Goal: Task Accomplishment & Management: Complete application form

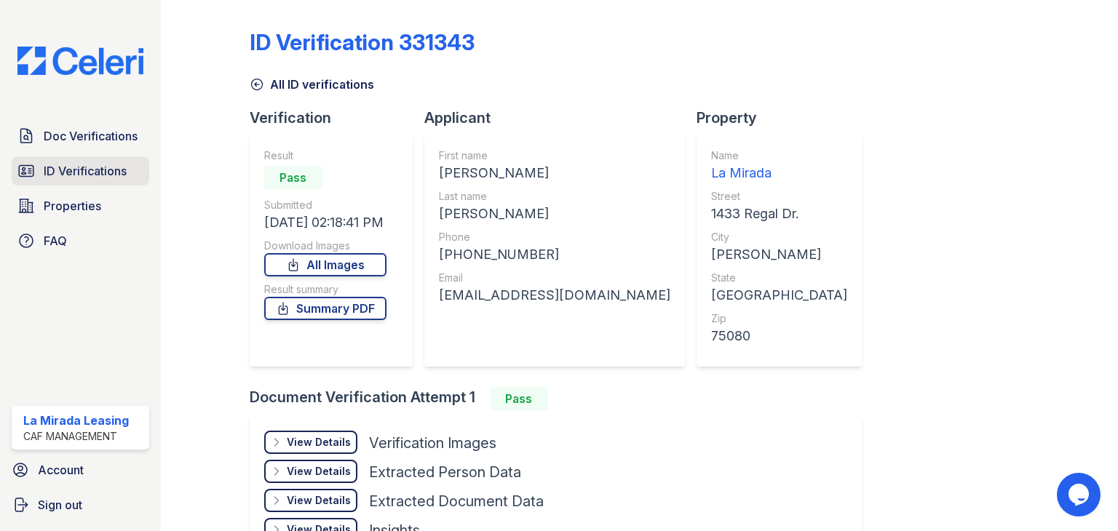
click at [62, 170] on span "ID Verifications" at bounding box center [85, 170] width 83 height 17
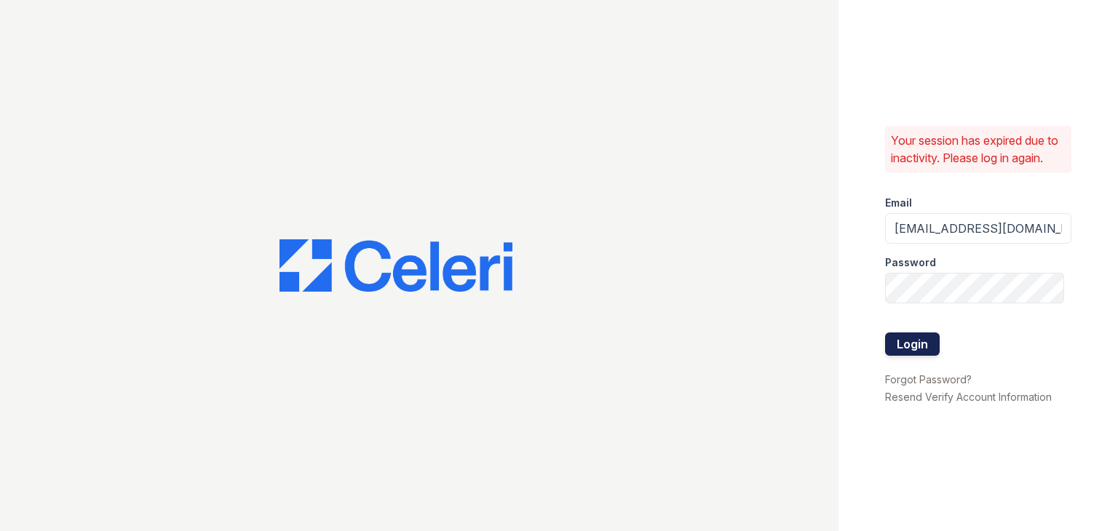
click at [918, 343] on button "Login" at bounding box center [912, 344] width 55 height 23
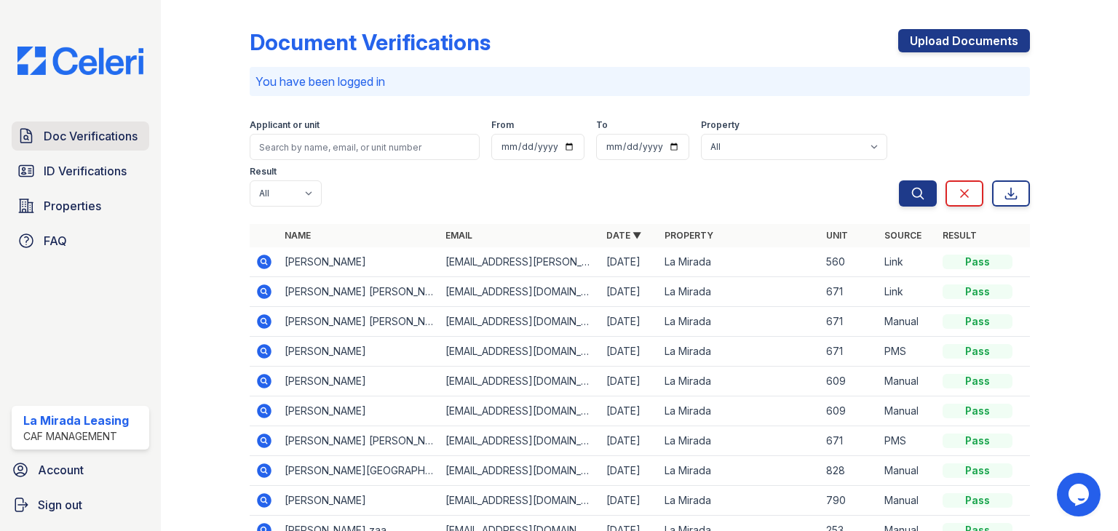
click at [75, 130] on span "Doc Verifications" at bounding box center [91, 135] width 94 height 17
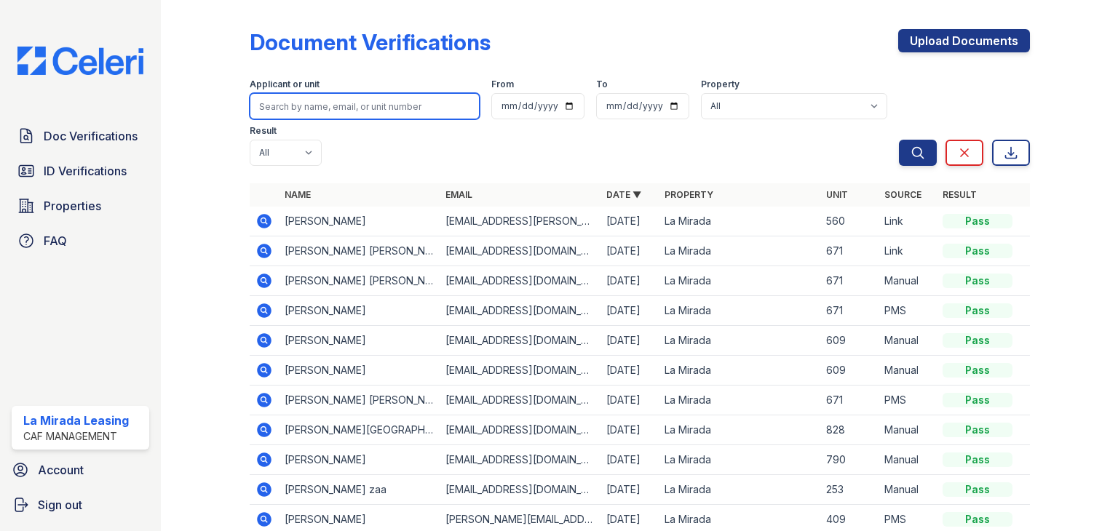
click at [307, 107] on input "search" at bounding box center [365, 106] width 230 height 26
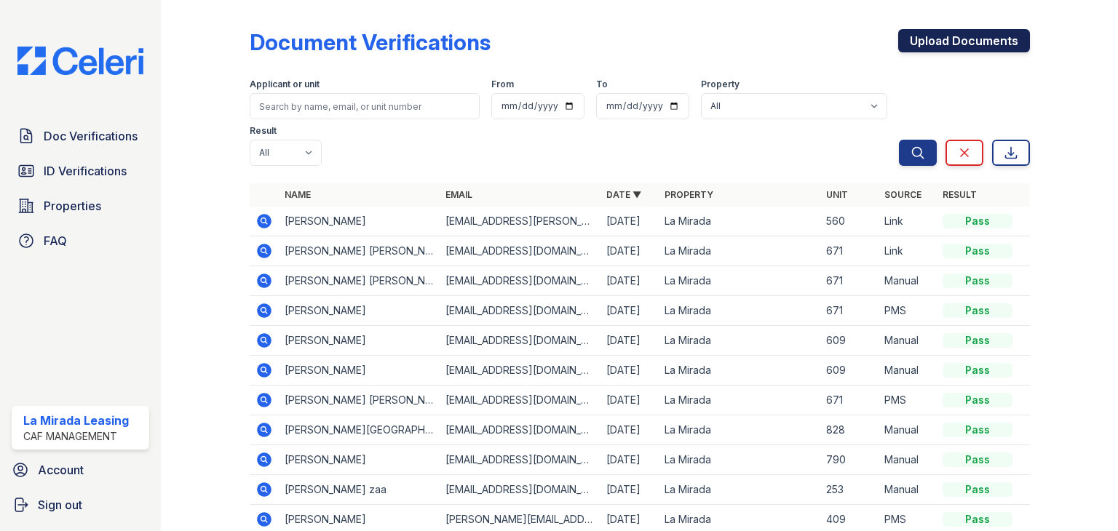
click at [932, 44] on link "Upload Documents" at bounding box center [964, 40] width 132 height 23
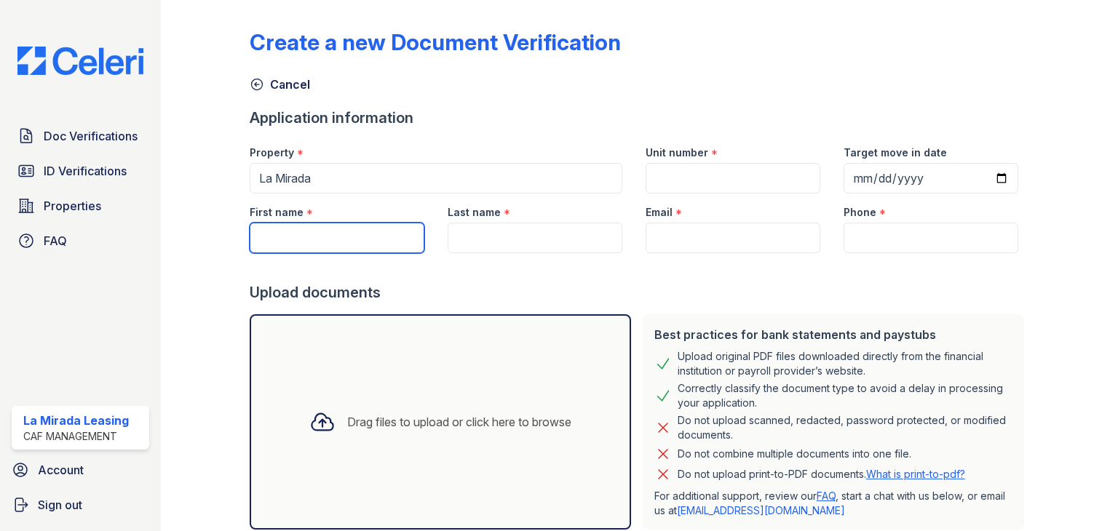
click at [297, 237] on input "First name" at bounding box center [337, 238] width 175 height 31
type input "Brandi"
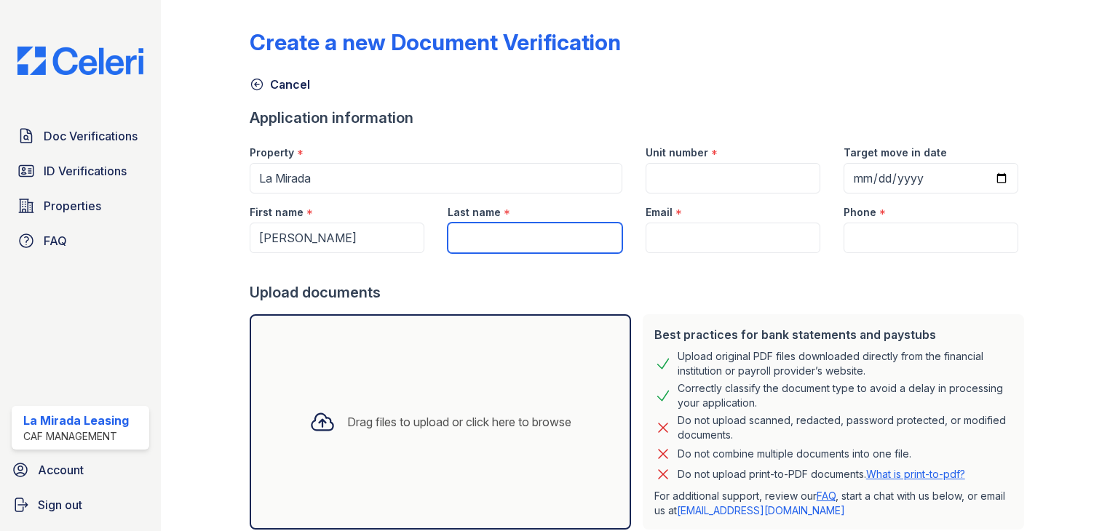
click at [465, 237] on input "Last name" at bounding box center [535, 238] width 175 height 31
type input "Stevenson"
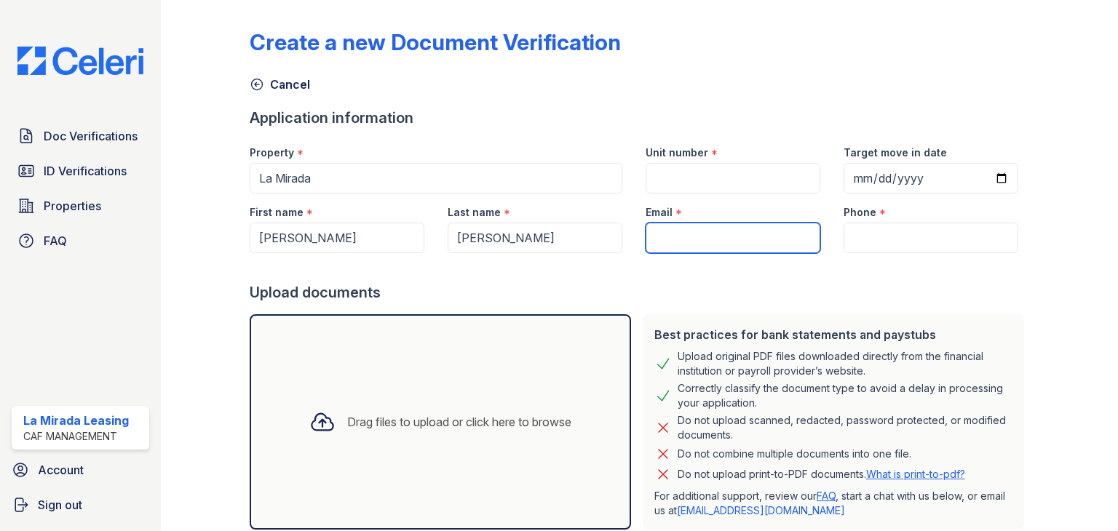
click at [682, 242] on input "Email" at bounding box center [733, 238] width 175 height 31
click at [680, 234] on input "Email" at bounding box center [733, 238] width 175 height 31
paste input "[EMAIL_ADDRESS][DOMAIN_NAME]"
type input "[EMAIL_ADDRESS][DOMAIN_NAME]"
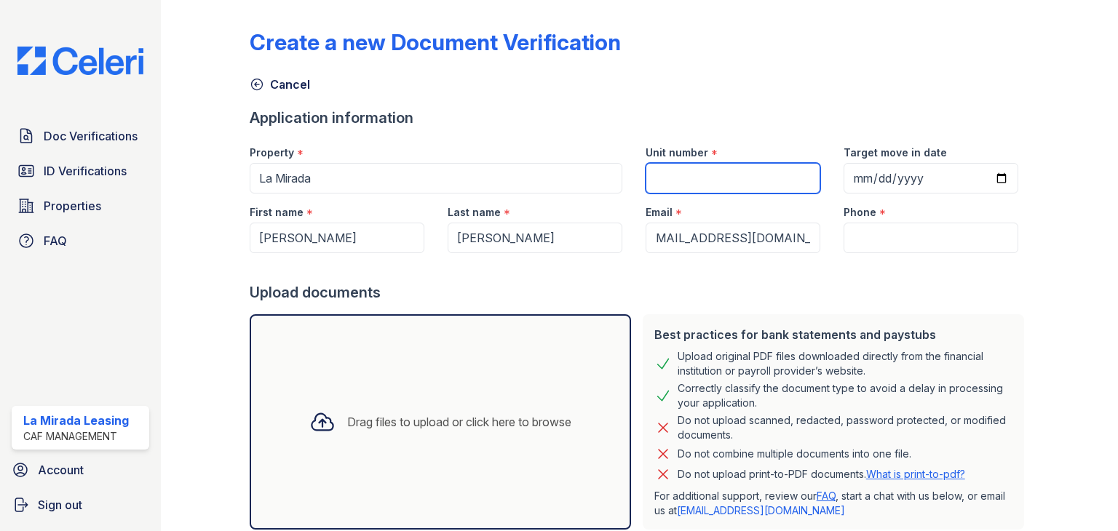
click at [698, 173] on input "Unit number" at bounding box center [733, 178] width 175 height 31
click at [748, 183] on input "Unit number" at bounding box center [733, 178] width 175 height 31
type input "362"
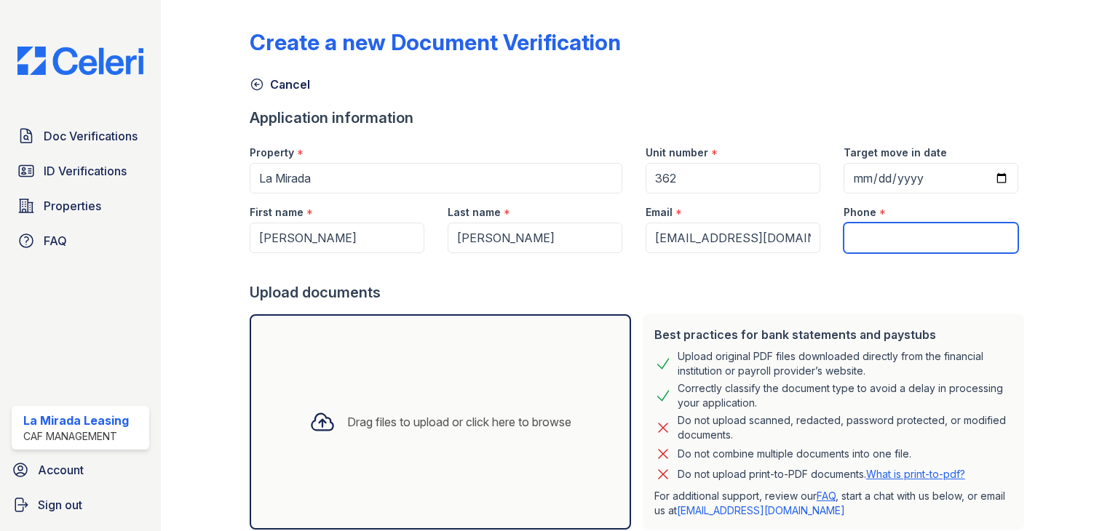
click at [887, 238] on input "Phone" at bounding box center [931, 238] width 175 height 31
click at [883, 232] on input "Phone" at bounding box center [931, 238] width 175 height 31
paste input "314) 737-0104"
type input "314) 737-0104"
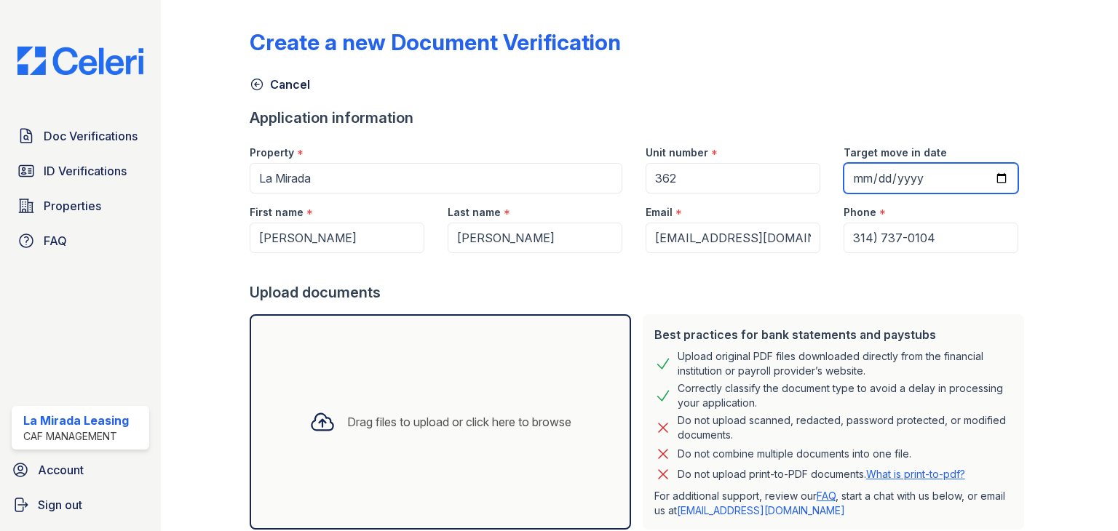
click at [852, 177] on input "Target move in date" at bounding box center [931, 178] width 175 height 31
type input "2025-11-12"
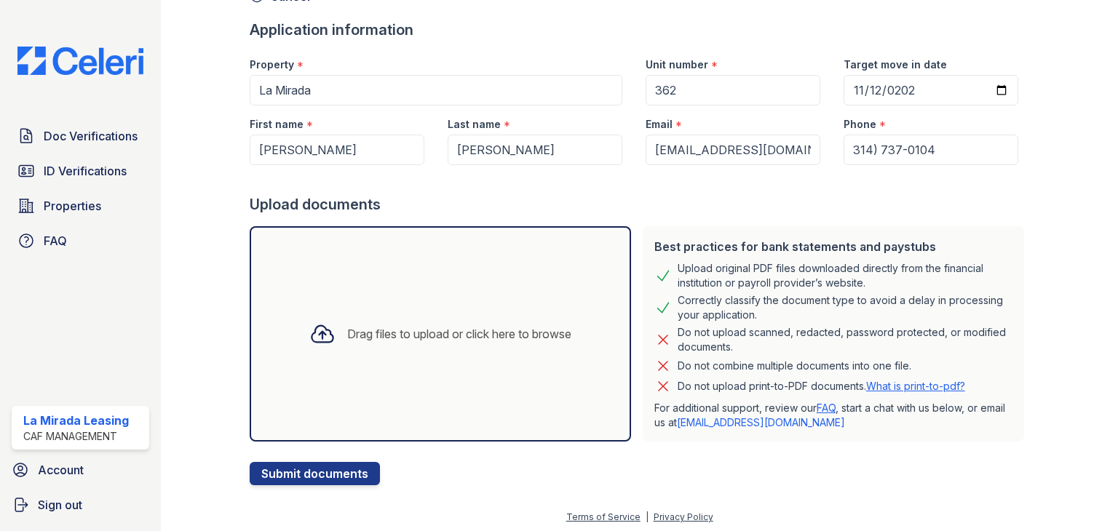
scroll to position [91, 0]
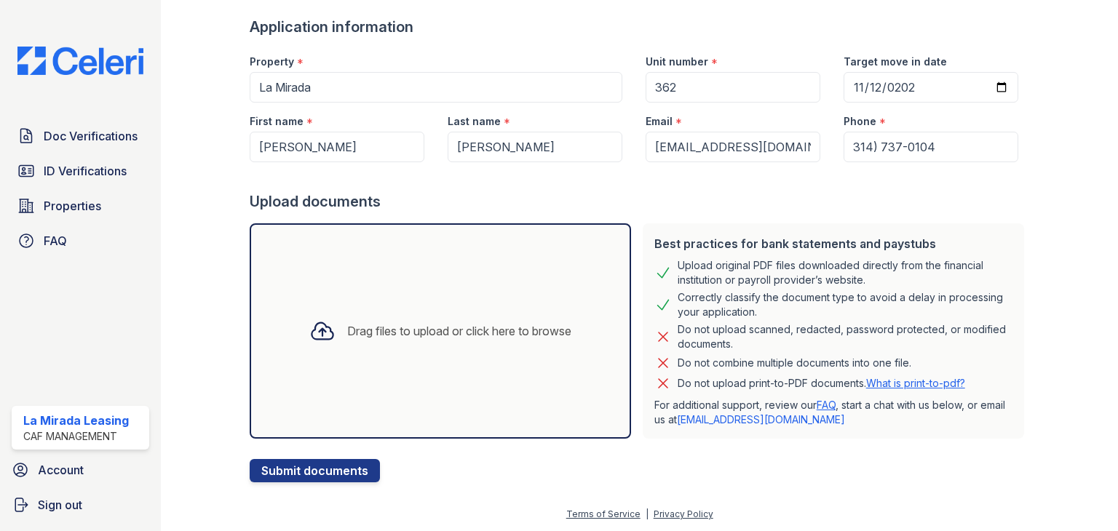
click at [412, 292] on div "Drag files to upload or click here to browse" at bounding box center [440, 330] width 381 height 215
click at [397, 357] on div "Drag files to upload or click here to browse" at bounding box center [440, 330] width 381 height 215
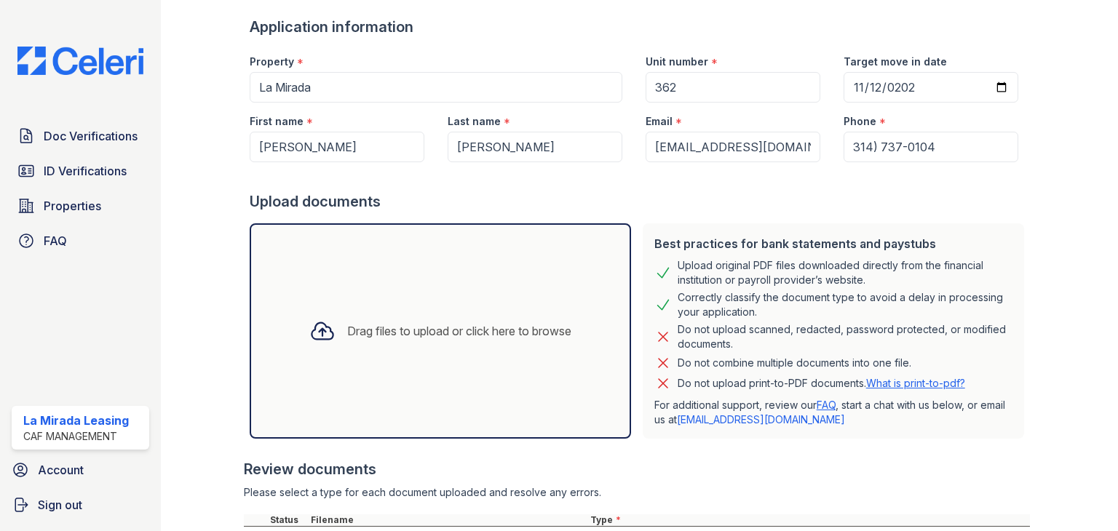
click at [413, 319] on div "Drag files to upload or click here to browse" at bounding box center [440, 330] width 285 height 49
click at [413, 340] on div "Drag files to upload or click here to browse" at bounding box center [440, 330] width 285 height 49
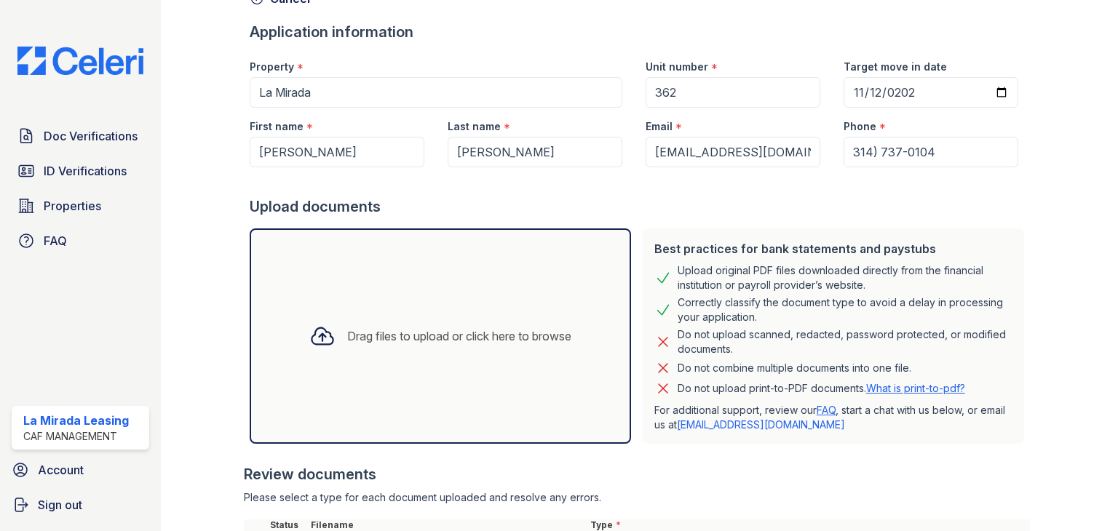
scroll to position [84, 0]
click at [397, 353] on div "Drag files to upload or click here to browse" at bounding box center [440, 337] width 285 height 49
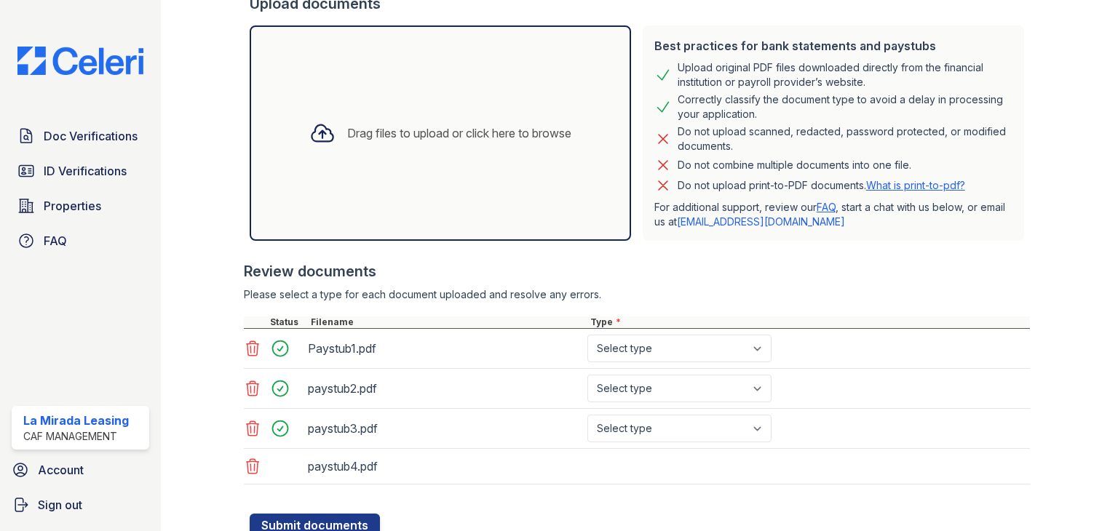
scroll to position [342, 0]
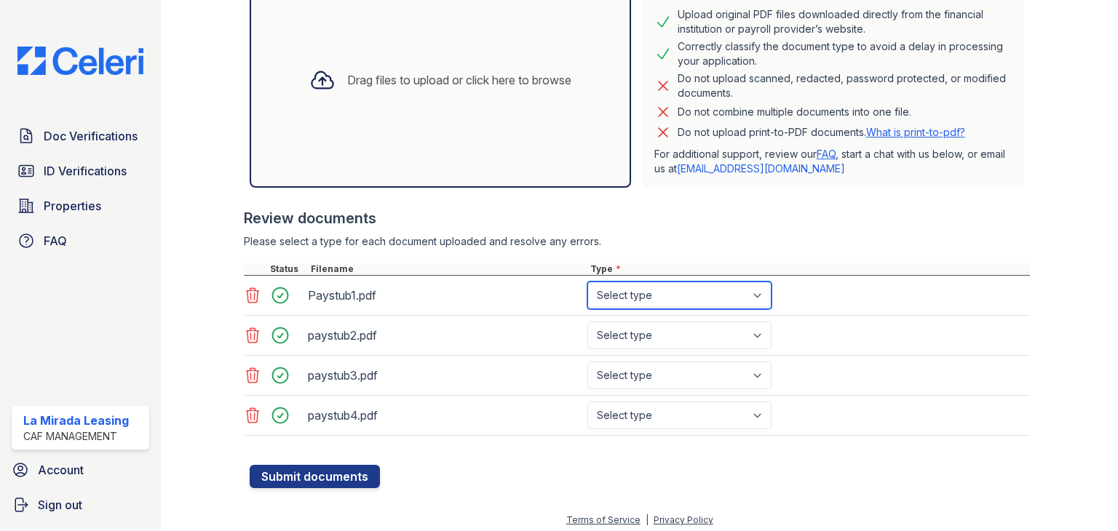
click at [657, 297] on select "Select type Paystub Bank Statement Offer Letter Tax Documents Benefit Award Let…" at bounding box center [679, 296] width 184 height 28
select select "paystub"
click at [587, 282] on select "Select type Paystub Bank Statement Offer Letter Tax Documents Benefit Award Let…" at bounding box center [679, 296] width 184 height 28
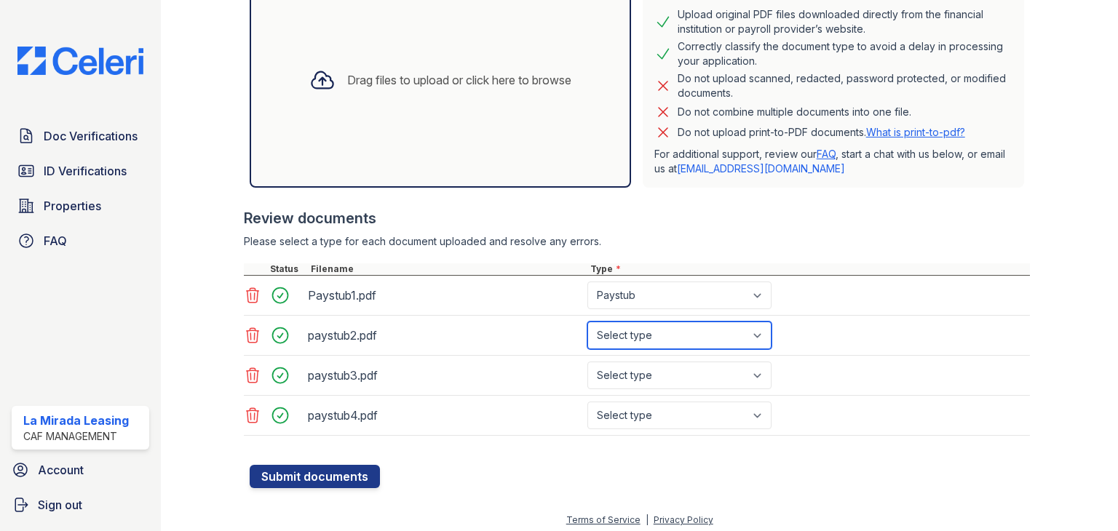
click at [661, 332] on select "Select type Paystub Bank Statement Offer Letter Tax Documents Benefit Award Let…" at bounding box center [679, 336] width 184 height 28
select select "paystub"
click at [587, 322] on select "Select type Paystub Bank Statement Offer Letter Tax Documents Benefit Award Let…" at bounding box center [679, 336] width 184 height 28
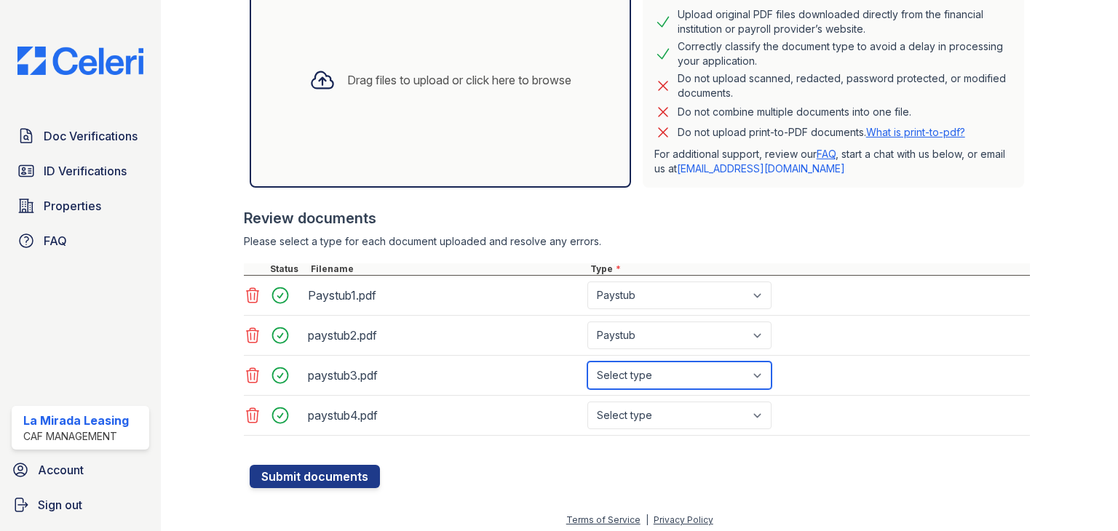
click at [646, 376] on select "Select type Paystub Bank Statement Offer Letter Tax Documents Benefit Award Let…" at bounding box center [679, 376] width 184 height 28
select select "paystub"
click at [587, 362] on select "Select type Paystub Bank Statement Offer Letter Tax Documents Benefit Award Let…" at bounding box center [679, 376] width 184 height 28
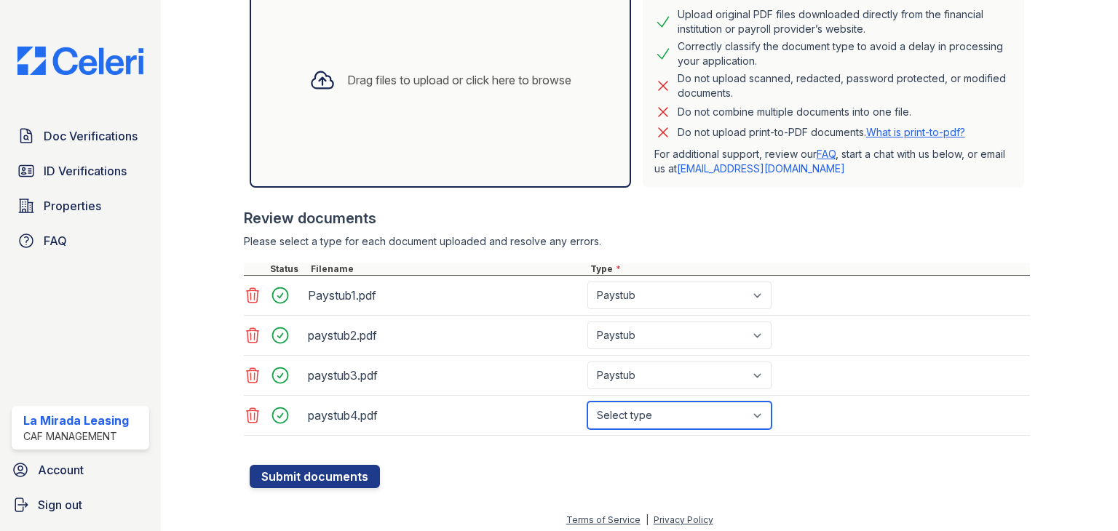
click at [635, 411] on select "Select type Paystub Bank Statement Offer Letter Tax Documents Benefit Award Let…" at bounding box center [679, 416] width 184 height 28
select select "paystub"
click at [587, 402] on select "Select type Paystub Bank Statement Offer Letter Tax Documents Benefit Award Let…" at bounding box center [679, 416] width 184 height 28
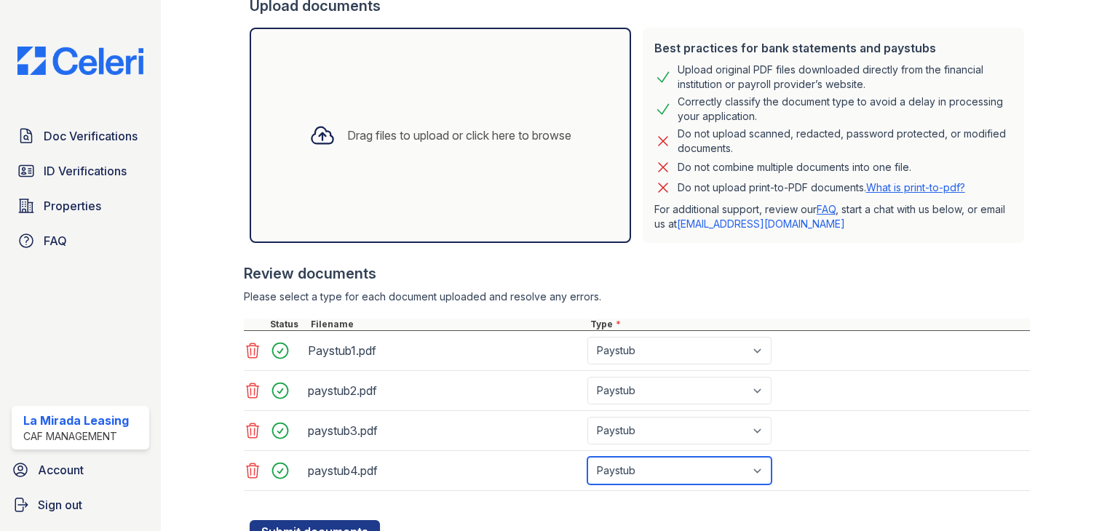
scroll to position [346, 0]
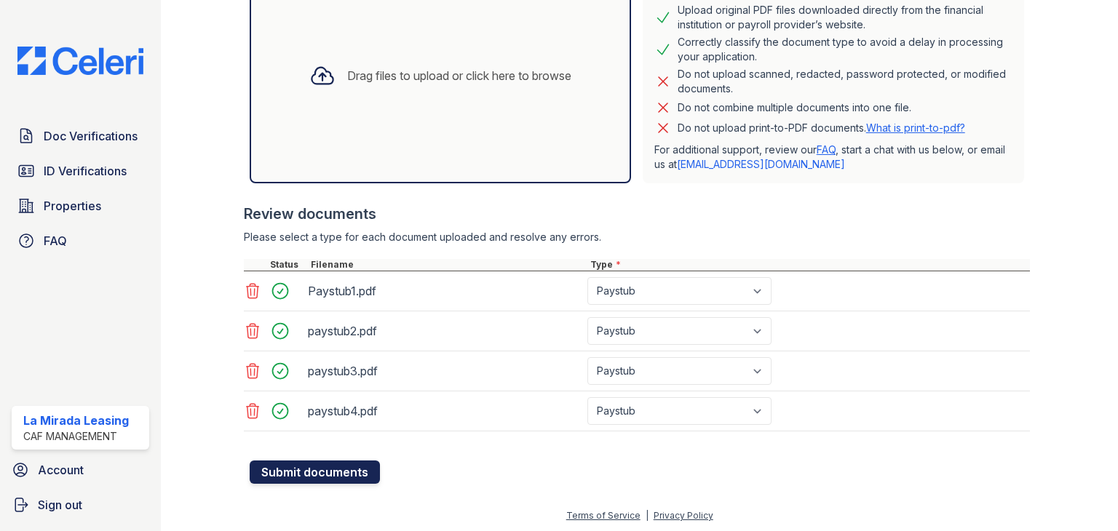
click at [317, 467] on button "Submit documents" at bounding box center [315, 472] width 130 height 23
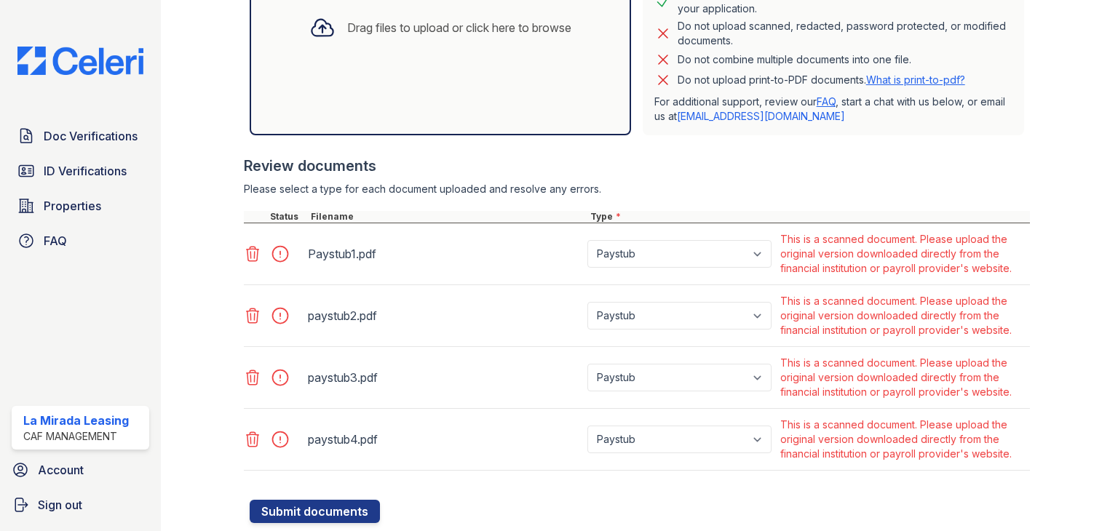
scroll to position [437, 0]
